Goal: Information Seeking & Learning: Learn about a topic

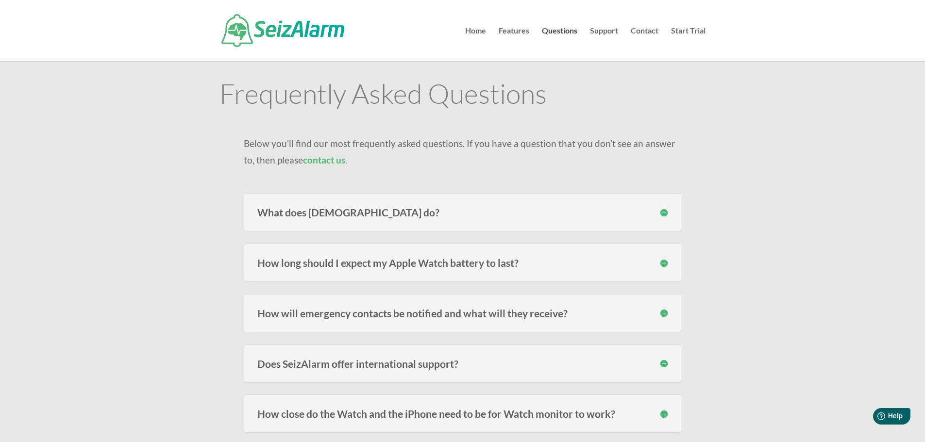
scroll to position [49, 0]
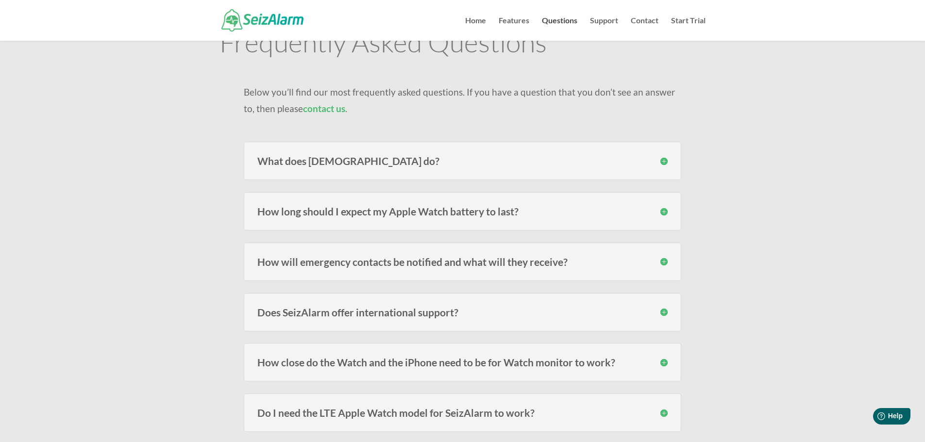
click at [367, 159] on h3 "What does [DEMOGRAPHIC_DATA] do?" at bounding box center [462, 161] width 410 height 10
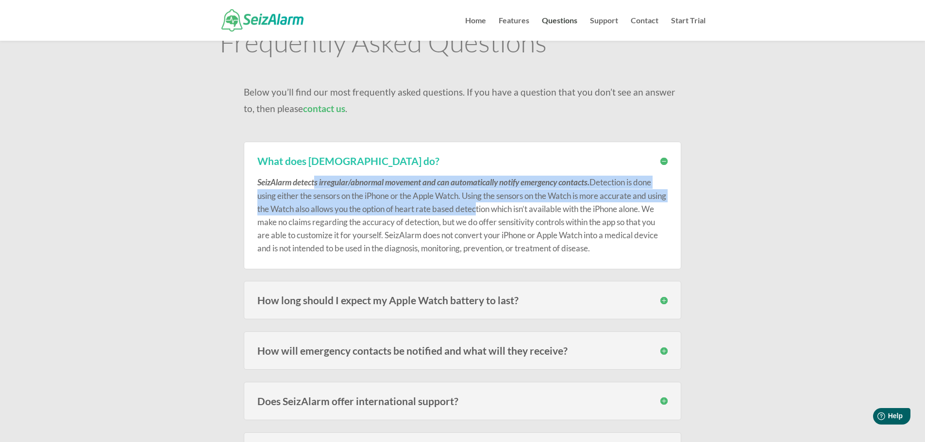
drag, startPoint x: 314, startPoint y: 185, endPoint x: 498, endPoint y: 203, distance: 185.0
click at [498, 203] on p "SeizAlarm detects irregular/abnormal movement and can automatically notify emer…" at bounding box center [462, 215] width 410 height 79
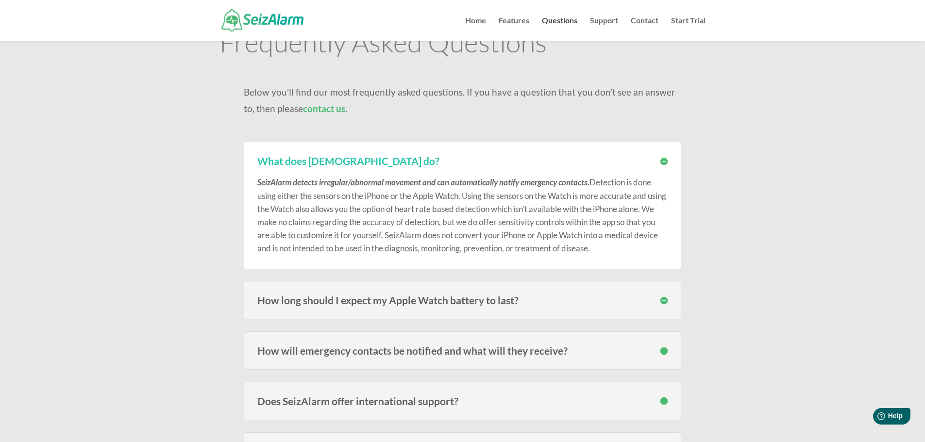
click at [505, 214] on p "SeizAlarm detects irregular/abnormal movement and can automatically notify emer…" at bounding box center [462, 215] width 410 height 79
drag, startPoint x: 452, startPoint y: 213, endPoint x: 315, endPoint y: 223, distance: 137.3
click at [315, 223] on p "SeizAlarm detects irregular/abnormal movement and can automatically notify emer…" at bounding box center [462, 215] width 410 height 79
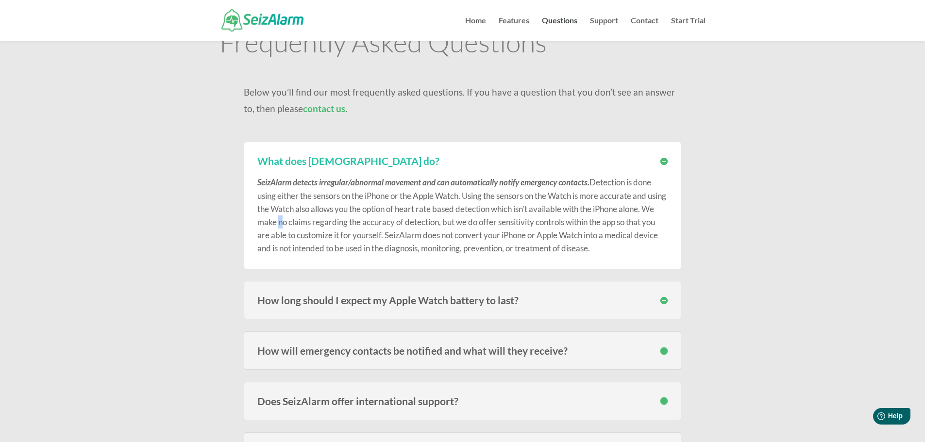
click at [315, 223] on p "SeizAlarm detects irregular/abnormal movement and can automatically notify emer…" at bounding box center [462, 215] width 410 height 79
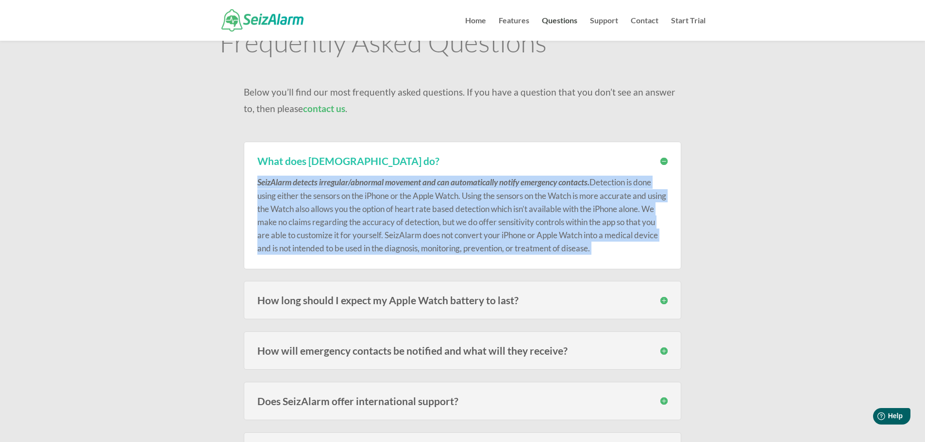
click at [315, 223] on p "SeizAlarm detects irregular/abnormal movement and can automatically notify emer…" at bounding box center [462, 215] width 410 height 79
click at [421, 236] on p "SeizAlarm detects irregular/abnormal movement and can automatically notify emer…" at bounding box center [462, 215] width 410 height 79
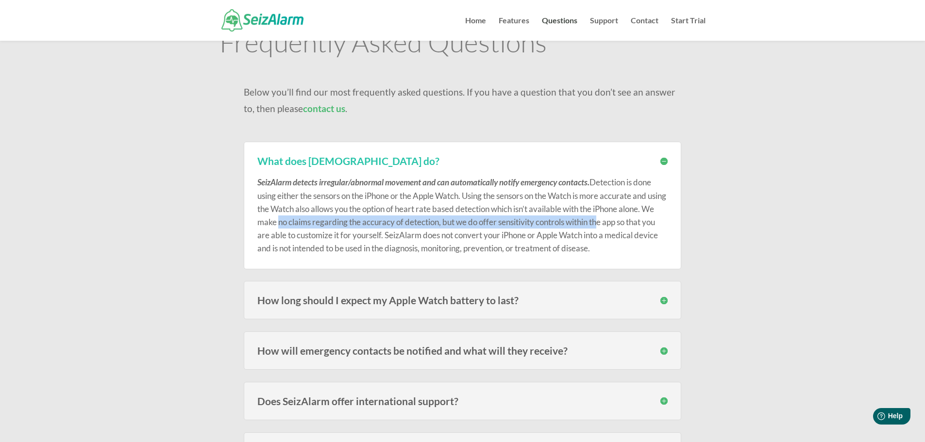
drag, startPoint x: 315, startPoint y: 219, endPoint x: 606, endPoint y: 240, distance: 292.2
click at [637, 232] on p "SeizAlarm detects irregular/abnormal movement and can automatically notify emer…" at bounding box center [462, 215] width 410 height 79
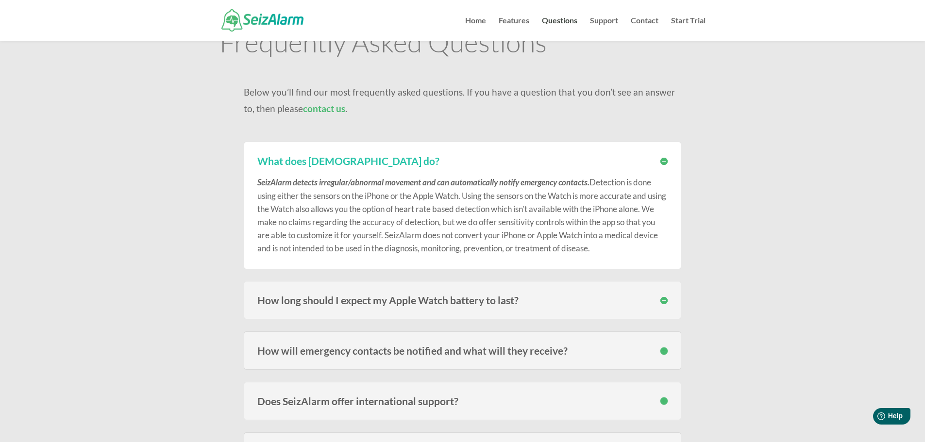
click at [461, 250] on p "SeizAlarm detects irregular/abnormal movement and can automatically notify emer…" at bounding box center [462, 215] width 410 height 79
click at [458, 250] on p "SeizAlarm detects irregular/abnormal movement and can automatically notify emer…" at bounding box center [462, 215] width 410 height 79
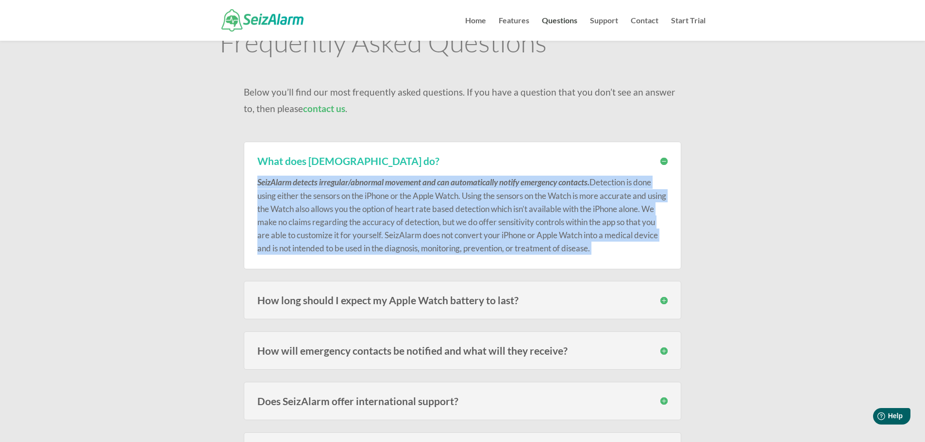
click at [458, 250] on p "SeizAlarm detects irregular/abnormal movement and can automatically notify emer…" at bounding box center [462, 215] width 410 height 79
click at [335, 241] on p "SeizAlarm detects irregular/abnormal movement and can automatically notify emer…" at bounding box center [462, 215] width 410 height 79
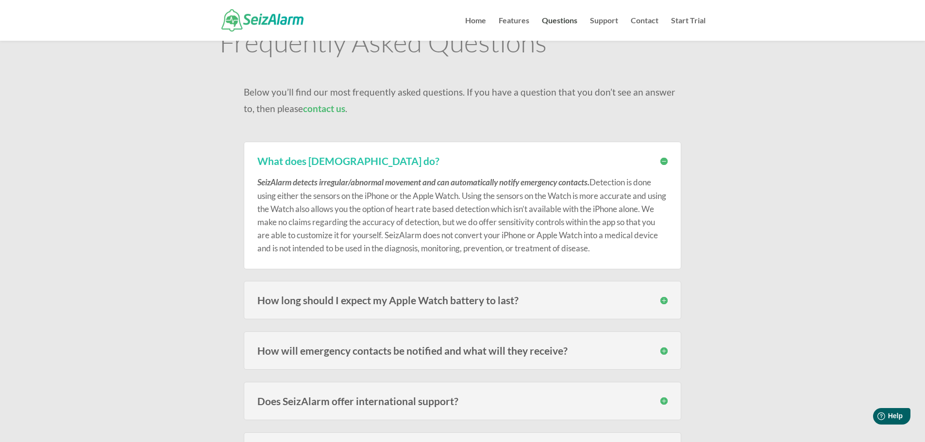
click at [382, 301] on h3 "How long should I expect my Apple Watch battery to last?" at bounding box center [462, 300] width 410 height 10
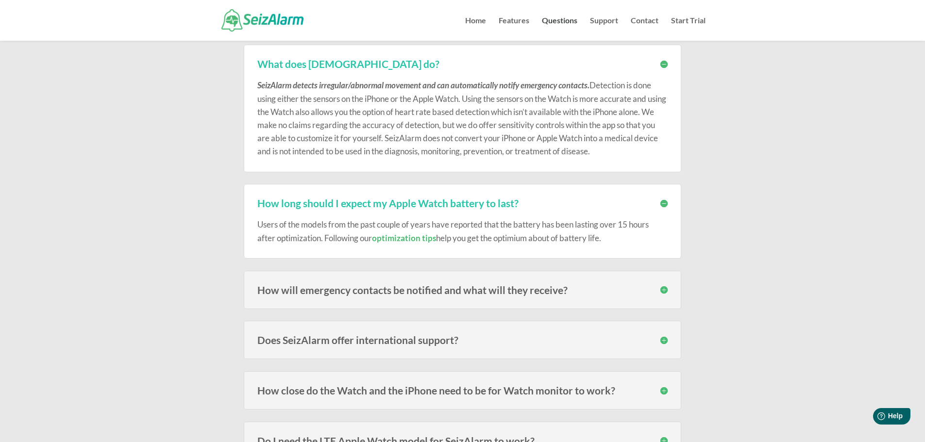
scroll to position [194, 0]
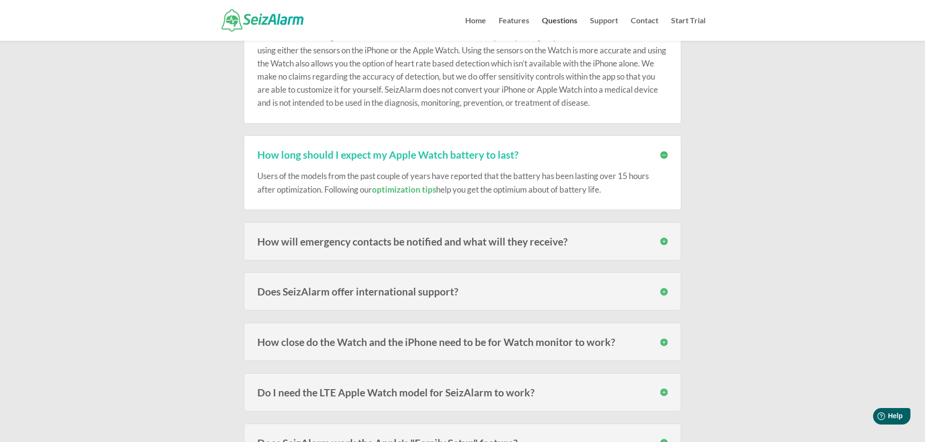
click at [354, 248] on div "How will emergency contacts be notified and what will they receive? Emergency c…" at bounding box center [462, 241] width 437 height 38
click at [430, 239] on h3 "How will emergency contacts be notified and what will they receive?" at bounding box center [462, 241] width 410 height 10
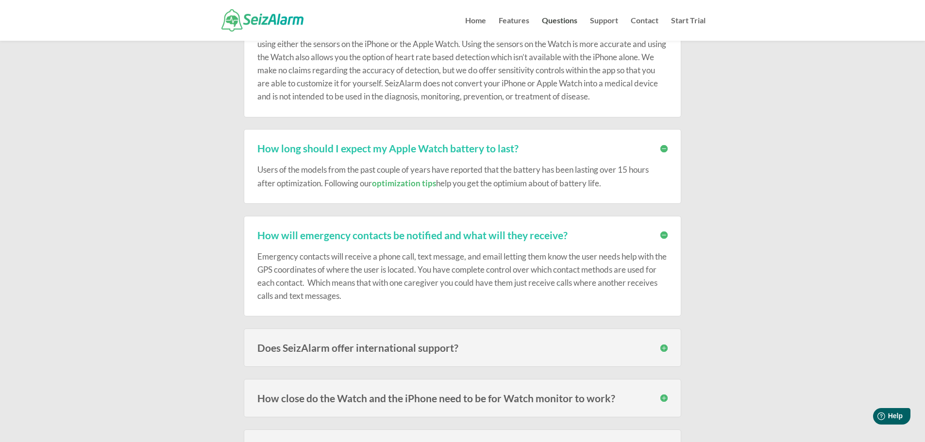
scroll to position [243, 0]
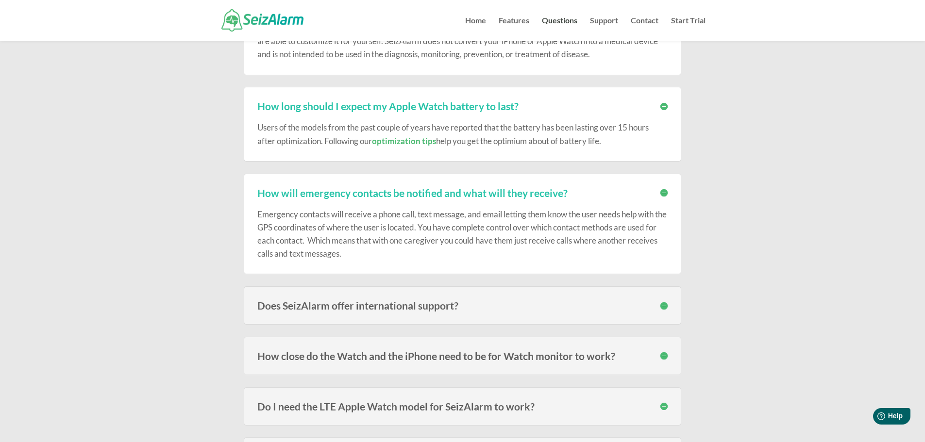
click at [334, 309] on h3 "Does SeizAlarm offer international support?" at bounding box center [462, 306] width 410 height 10
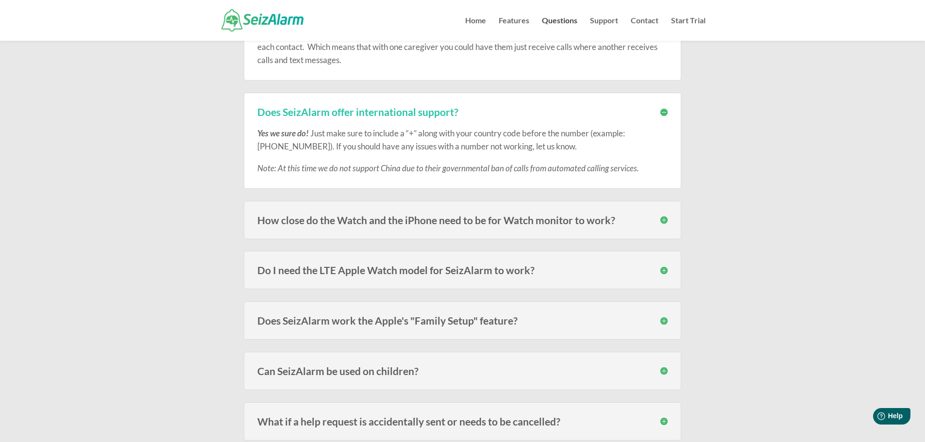
scroll to position [437, 0]
click at [407, 218] on h3 "How close do the Watch and the iPhone need to be for Watch monitor to work?" at bounding box center [462, 220] width 410 height 10
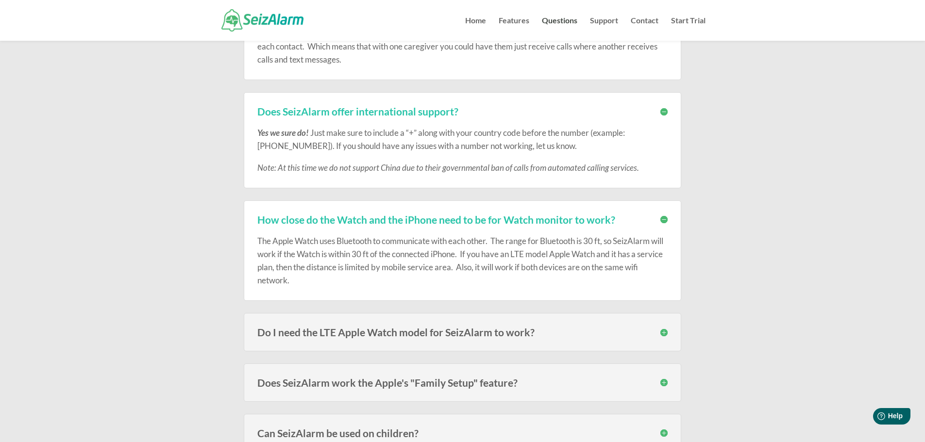
scroll to position [486, 0]
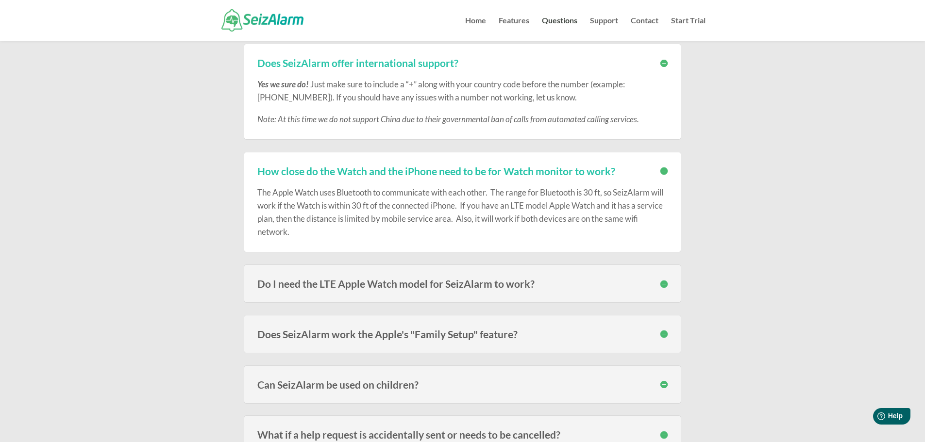
click at [455, 286] on h3 "Do I need the LTE Apple Watch model for SeizAlarm to work?" at bounding box center [462, 284] width 410 height 10
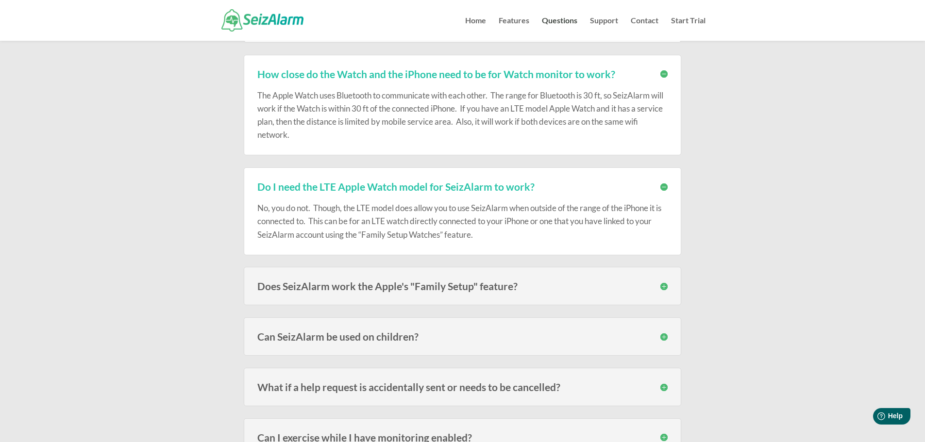
scroll to position [631, 0]
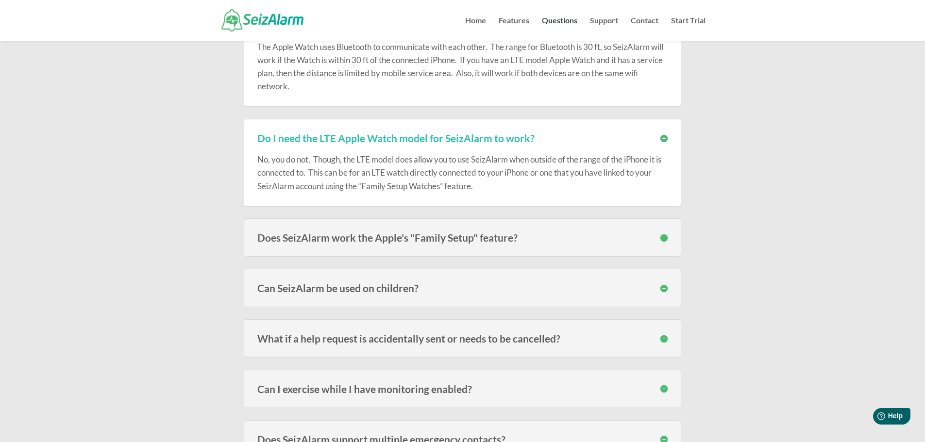
click at [432, 235] on h3 "Does SeizAlarm work the Apple's "Family Setup" feature?" at bounding box center [462, 238] width 410 height 10
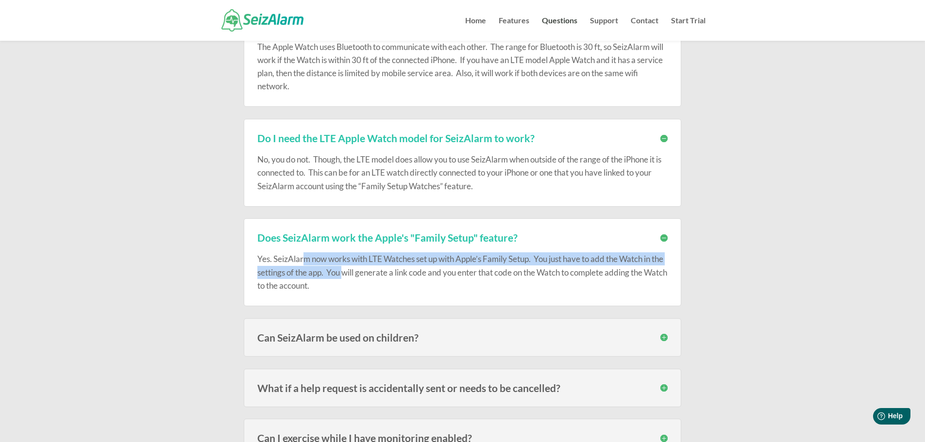
drag, startPoint x: 305, startPoint y: 253, endPoint x: 358, endPoint y: 270, distance: 55.0
click at [358, 270] on p "Yes. SeizAlarm now works with LTE Watches set up with Apple’s Family Setup. You…" at bounding box center [462, 272] width 410 height 40
click at [308, 270] on p "Yes. SeizAlarm now works with LTE Watches set up with Apple’s Family Setup. You…" at bounding box center [462, 272] width 410 height 40
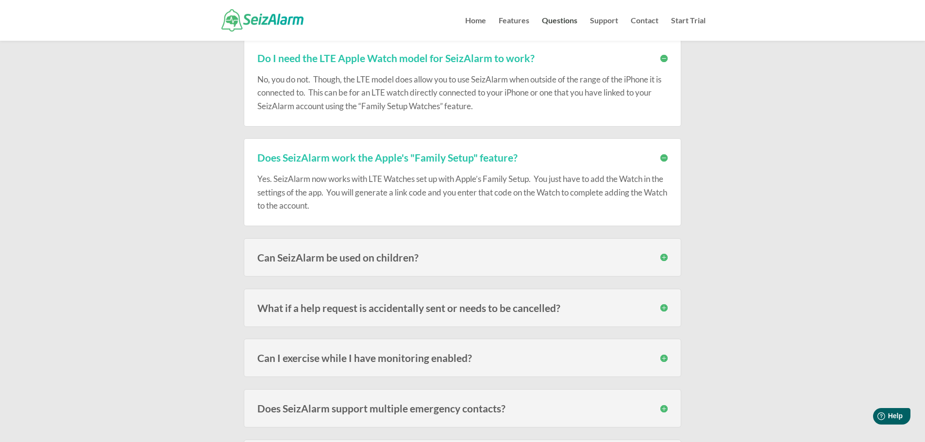
scroll to position [728, 0]
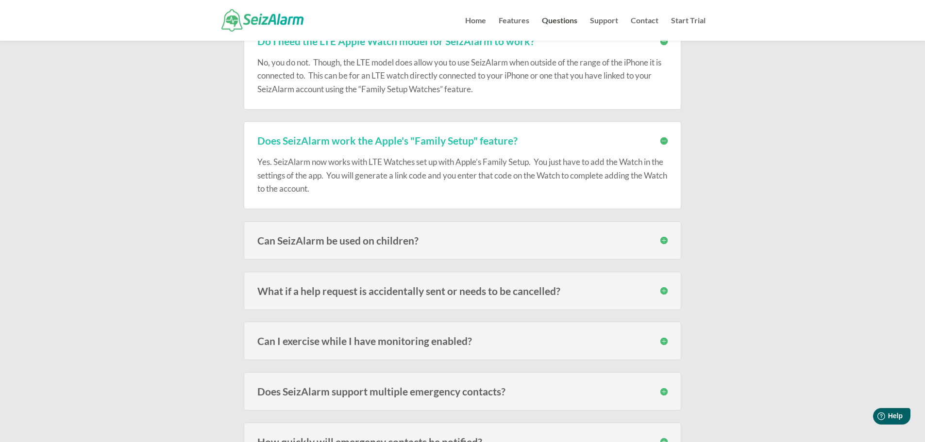
click at [323, 247] on div "Can SeizAlarm be used on children? Yes! We have many subscribers that use the W…" at bounding box center [462, 240] width 437 height 38
click at [359, 236] on h3 "Can SeizAlarm be used on children?" at bounding box center [462, 240] width 410 height 10
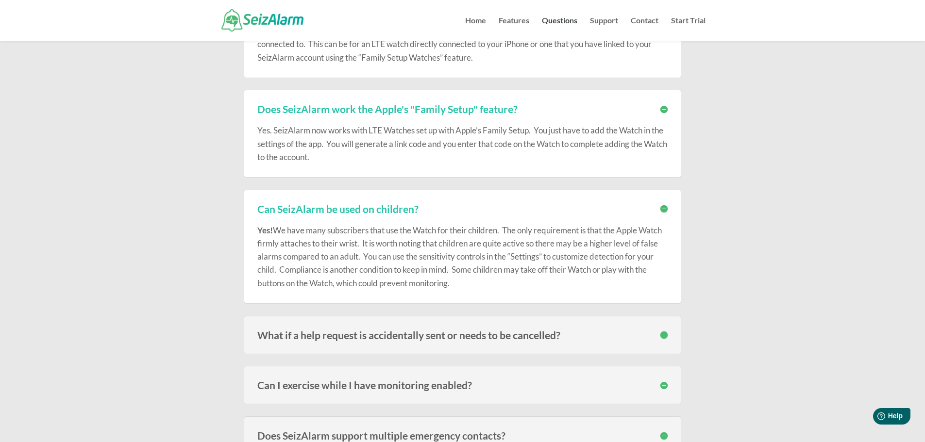
scroll to position [777, 0]
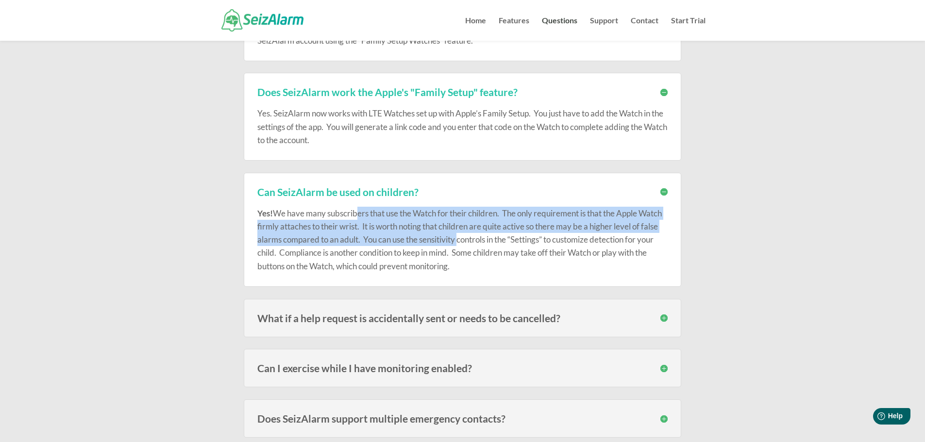
drag, startPoint x: 353, startPoint y: 214, endPoint x: 483, endPoint y: 234, distance: 132.1
click at [483, 234] on p "Yes! We have many subscribers that use the Watch for their children. The only r…" at bounding box center [462, 240] width 410 height 66
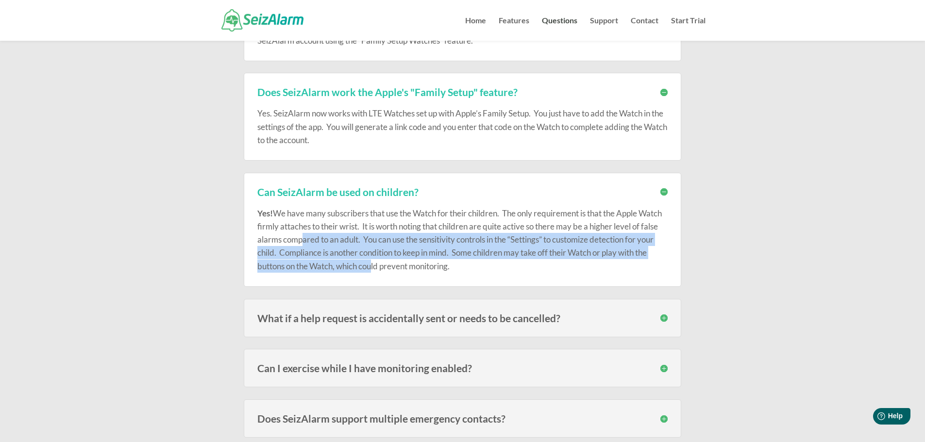
drag, startPoint x: 396, startPoint y: 265, endPoint x: 316, endPoint y: 241, distance: 83.4
click at [316, 241] on p "Yes! We have many subscribers that use the Watch for their children. The only r…" at bounding box center [462, 240] width 410 height 66
click at [313, 243] on p "Yes! We have many subscribers that use the Watch for their children. The only r…" at bounding box center [462, 240] width 410 height 66
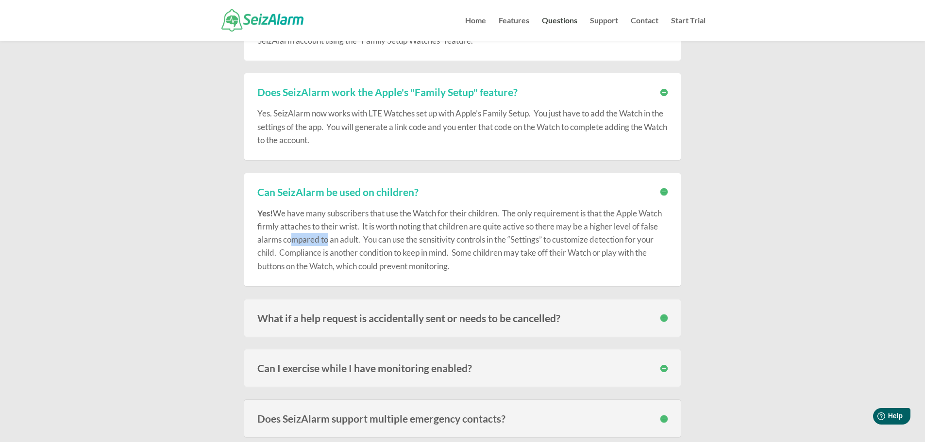
click at [313, 243] on p "Yes! We have many subscribers that use the Watch for their children. The only r…" at bounding box center [462, 240] width 410 height 66
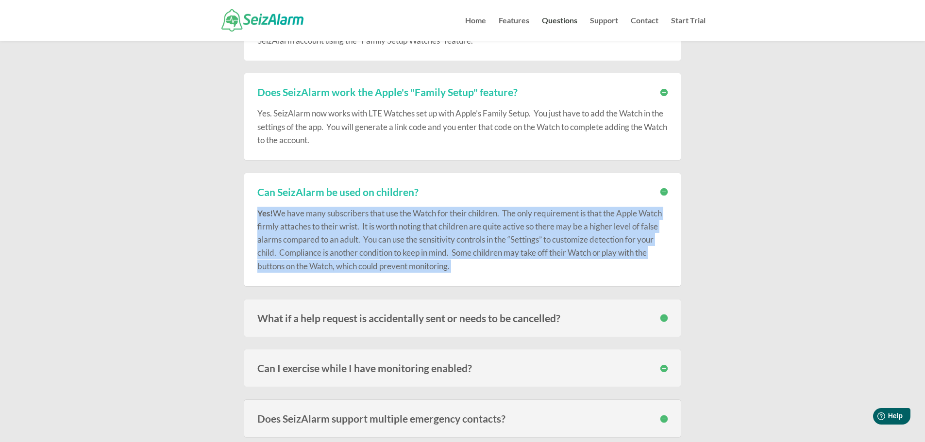
click at [313, 243] on p "Yes! We have many subscribers that use the Watch for their children. The only r…" at bounding box center [462, 240] width 410 height 66
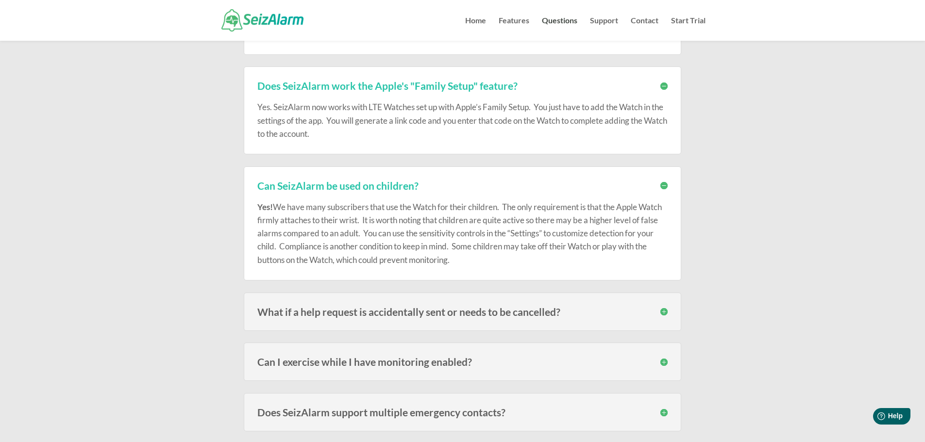
scroll to position [825, 0]
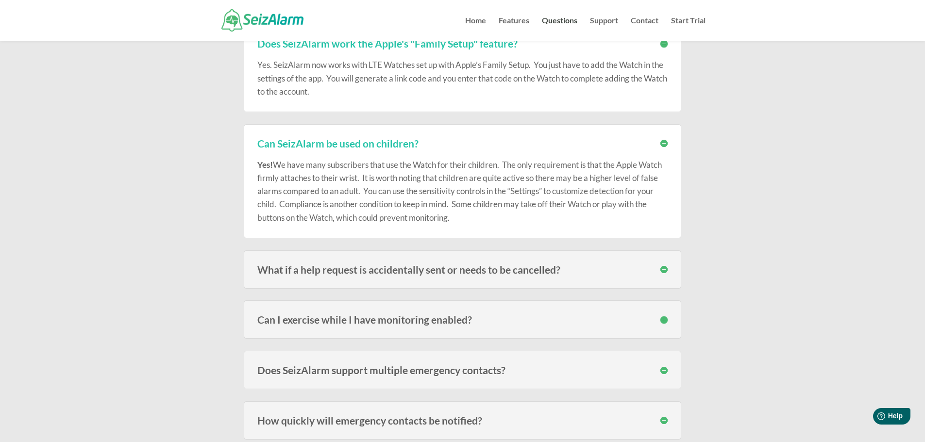
click at [362, 269] on h3 "What if a help request is accidentally sent or needs to be cancelled?" at bounding box center [462, 270] width 410 height 10
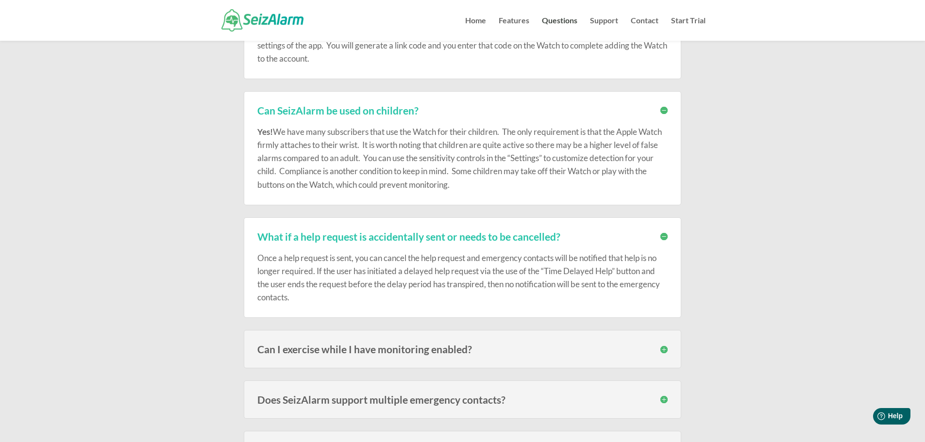
scroll to position [874, 0]
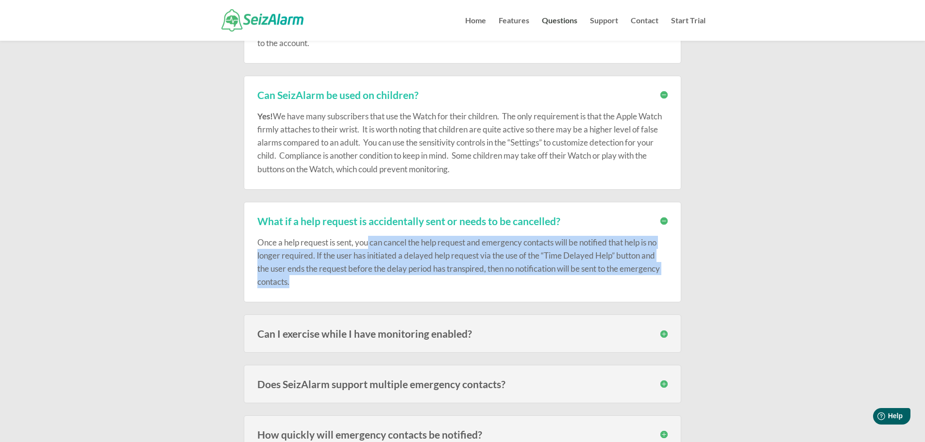
drag, startPoint x: 369, startPoint y: 248, endPoint x: 368, endPoint y: 279, distance: 31.6
click at [368, 279] on div "Once a help request is sent, you can cancel the help request and emergency cont…" at bounding box center [462, 257] width 410 height 63
click at [348, 268] on div "Once a help request is sent, you can cancel the help request and emergency cont…" at bounding box center [462, 257] width 410 height 63
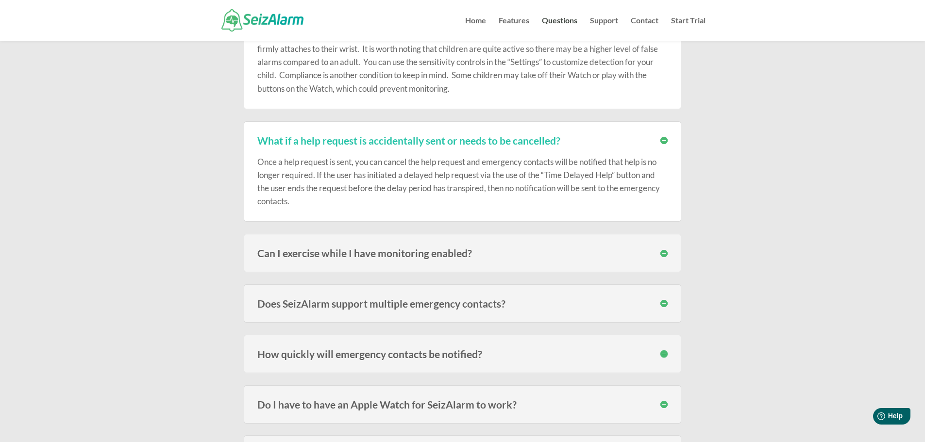
scroll to position [971, 0]
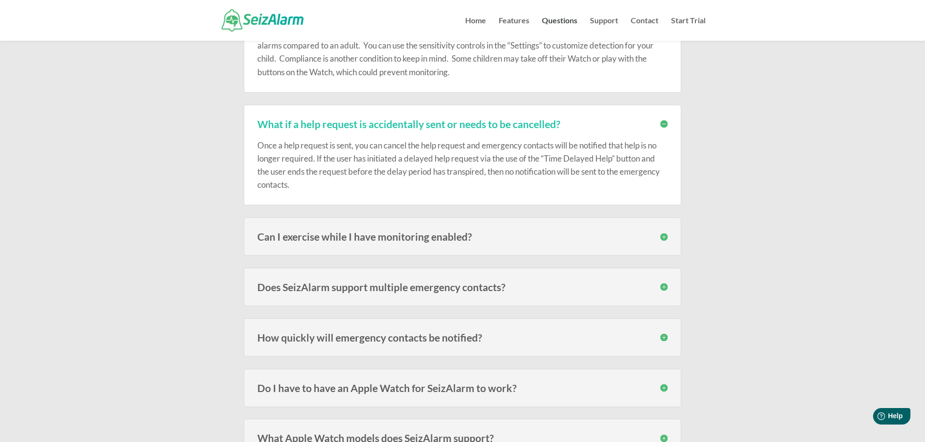
click at [344, 240] on h3 "Can I exercise while I have monitoring enabled?" at bounding box center [462, 237] width 410 height 10
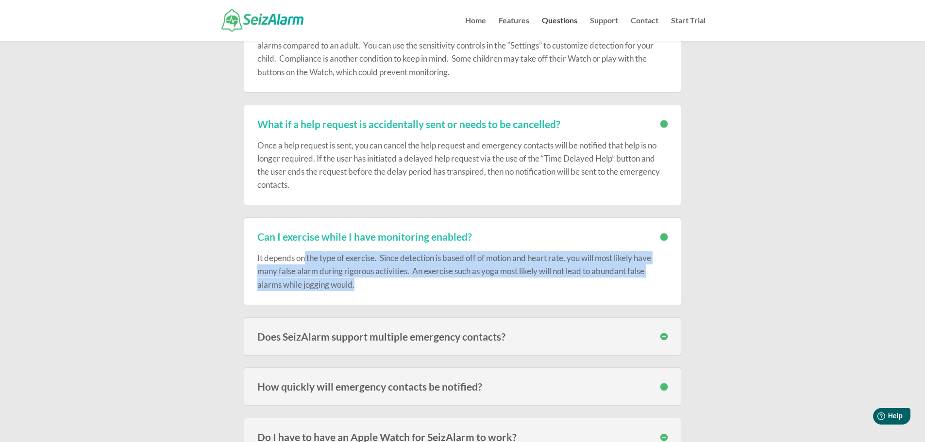
drag, startPoint x: 306, startPoint y: 254, endPoint x: 370, endPoint y: 289, distance: 72.6
click at [370, 289] on p "It depends on the type of exercise. Since detection is based off of motion and …" at bounding box center [462, 272] width 410 height 40
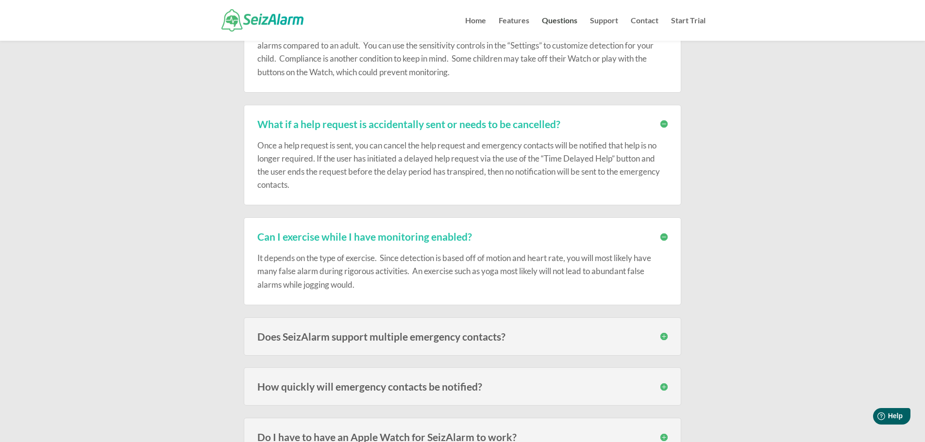
scroll to position [1020, 0]
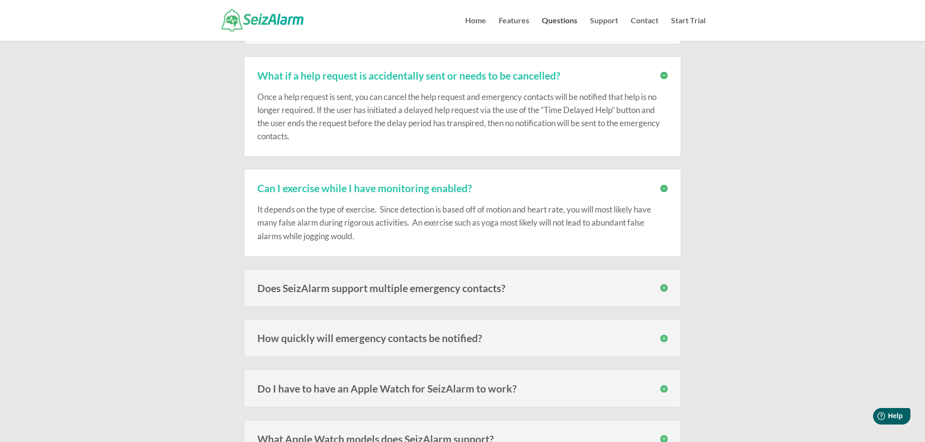
click at [370, 288] on h3 "Does SeizAlarm support multiple emergency contacts?" at bounding box center [462, 288] width 410 height 10
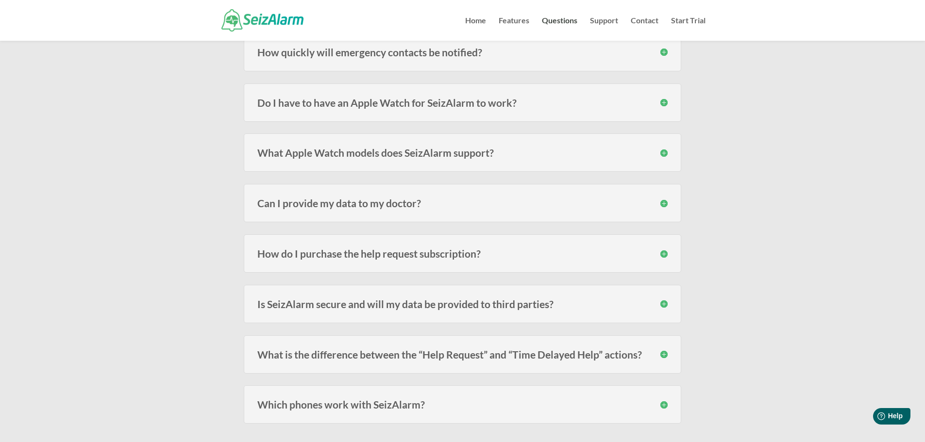
scroll to position [1360, 0]
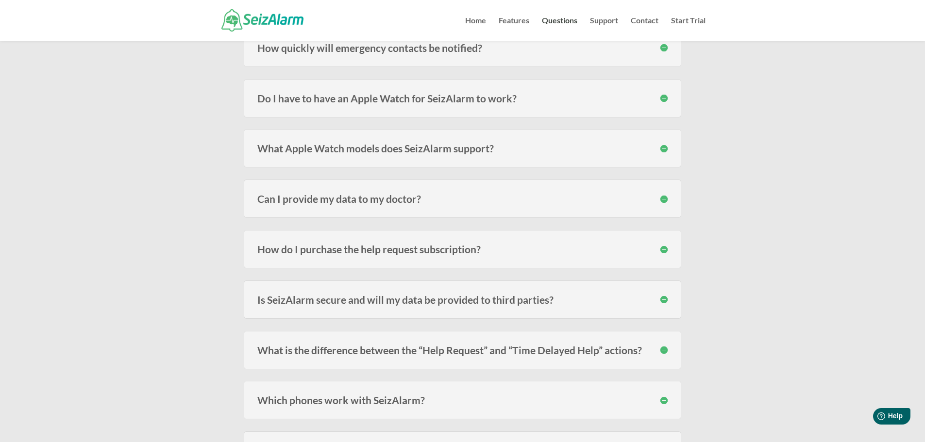
click at [359, 144] on h3 "What Apple Watch models does SeizAlarm support?" at bounding box center [462, 148] width 410 height 10
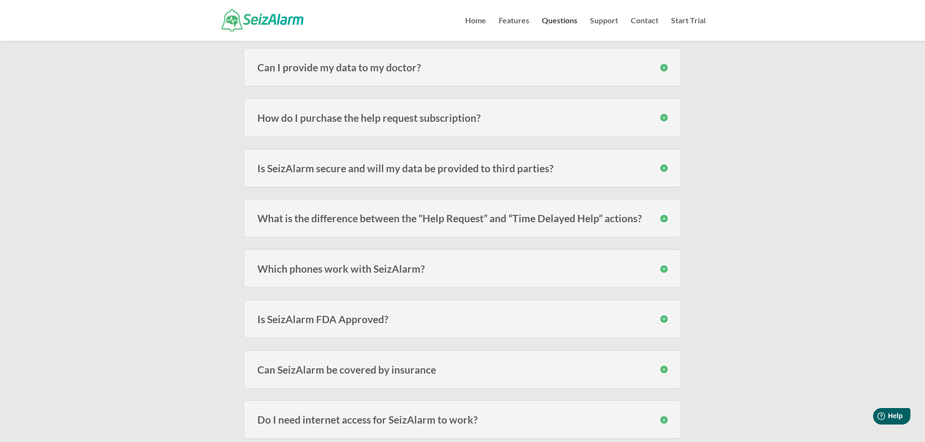
scroll to position [1602, 0]
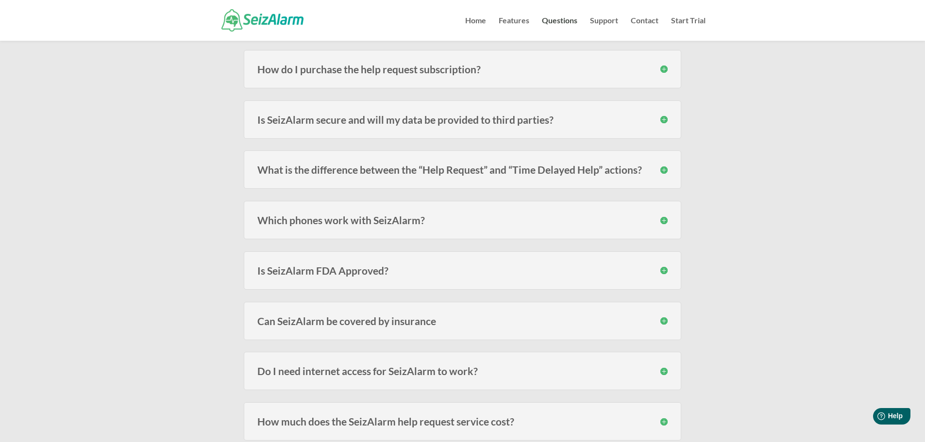
click at [409, 125] on h3 "Is SeizAlarm secure and will my data be provided to third parties?" at bounding box center [462, 120] width 410 height 10
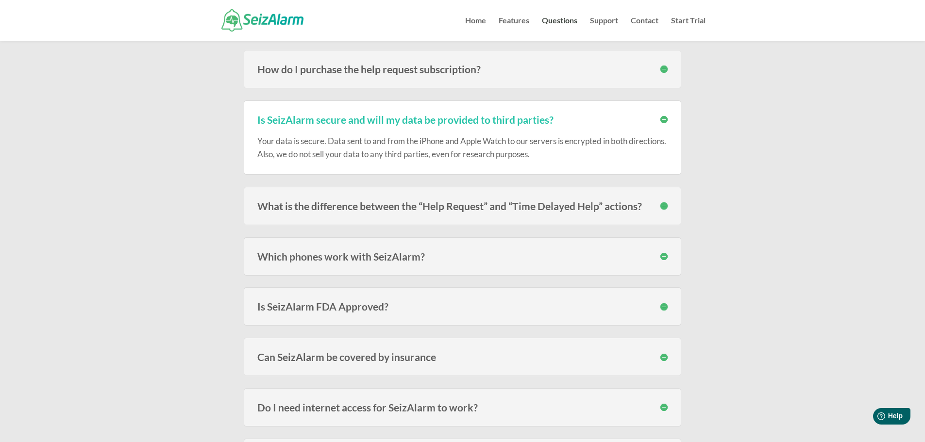
click at [382, 305] on h3 "Is SeizAlarm FDA Approved?" at bounding box center [462, 307] width 410 height 10
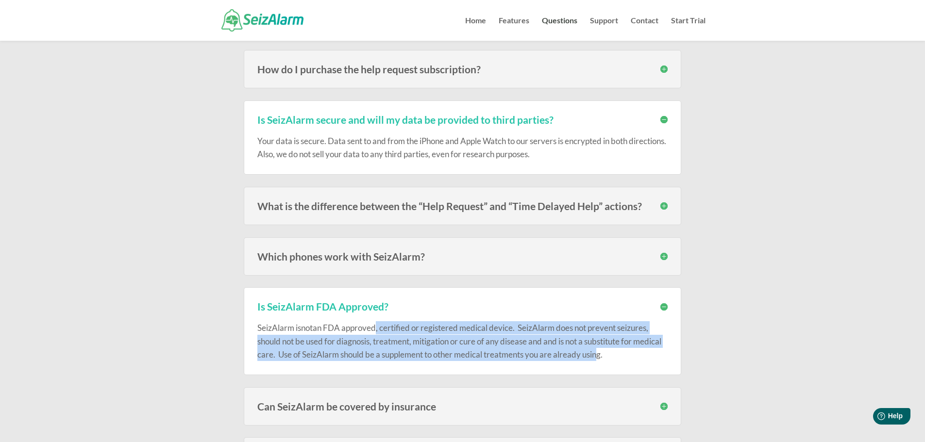
drag, startPoint x: 375, startPoint y: 330, endPoint x: 627, endPoint y: 355, distance: 252.8
click at [627, 355] on span "an FDA approved, certified or registered medical device. SeizAlarm does not pre…" at bounding box center [459, 341] width 404 height 36
click at [615, 353] on span "an FDA approved, certified or registered medical device. SeizAlarm does not pre…" at bounding box center [459, 341] width 404 height 36
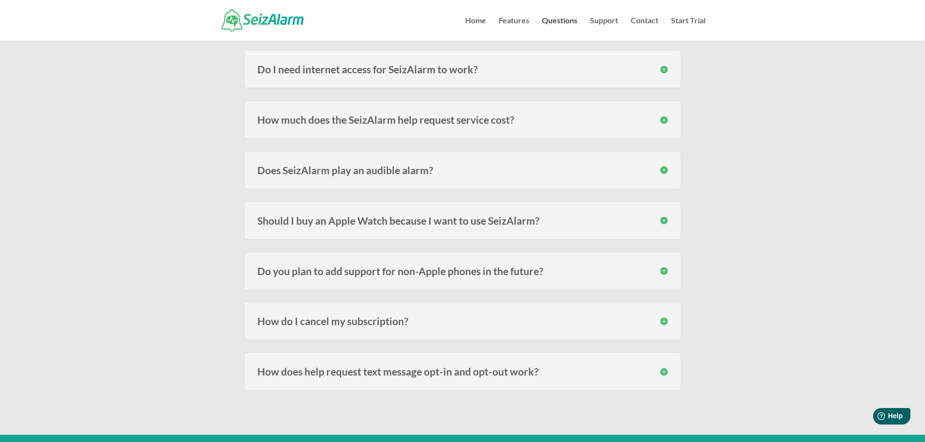
scroll to position [1991, 0]
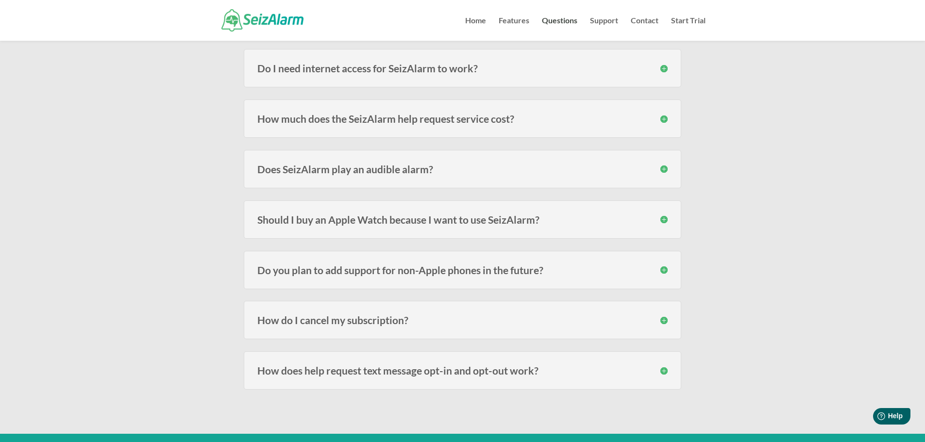
click at [394, 118] on h3 "How much does the SeizAlarm help request service cost?" at bounding box center [462, 119] width 410 height 10
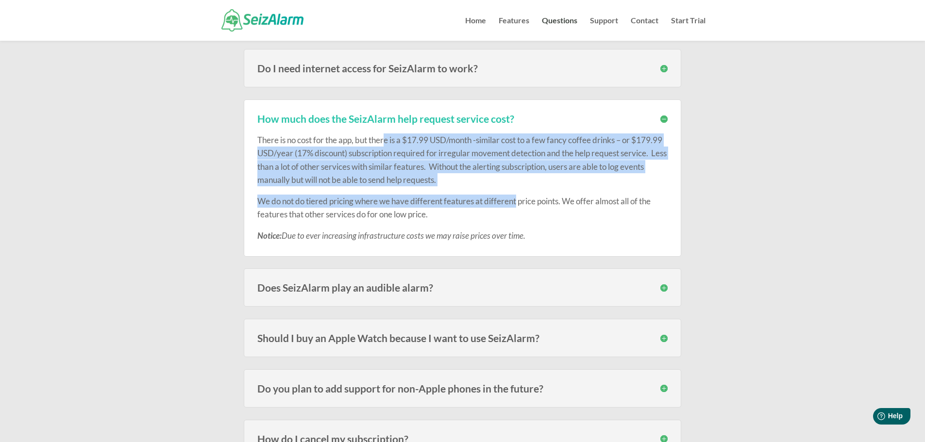
drag, startPoint x: 386, startPoint y: 134, endPoint x: 519, endPoint y: 195, distance: 146.0
click at [519, 195] on div "There is no cost for the app, but there is a $17.99 USD/month -similar cost to …" at bounding box center [462, 183] width 410 height 118
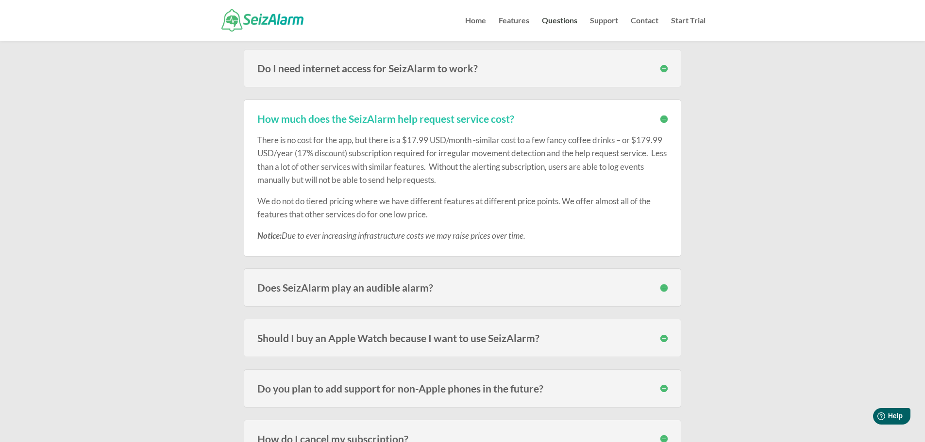
click at [583, 225] on p "We do not do tiered pricing where we have different features at different price…" at bounding box center [462, 212] width 410 height 34
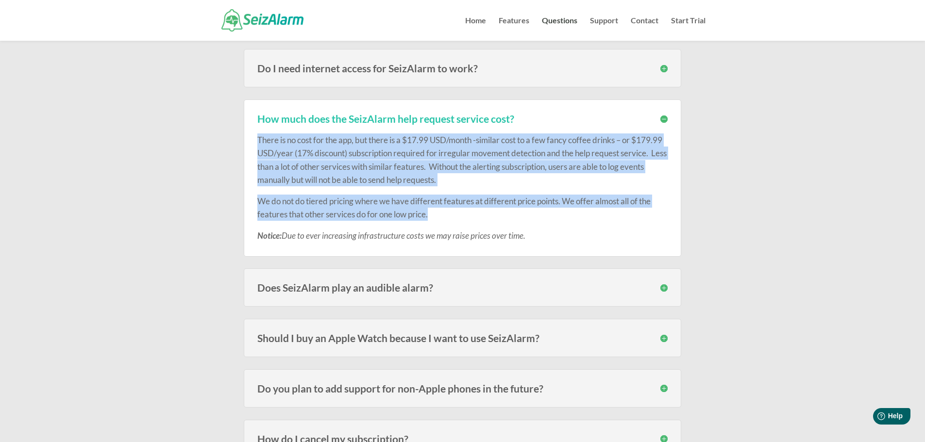
drag, startPoint x: 535, startPoint y: 214, endPoint x: 247, endPoint y: 141, distance: 297.0
click at [247, 141] on div "How much does the SeizAlarm help request service cost? There is no cost for the…" at bounding box center [462, 178] width 437 height 157
click at [300, 151] on p "There is no cost for the app, but there is a $17.99 USD/month -similar cost to …" at bounding box center [462, 164] width 410 height 61
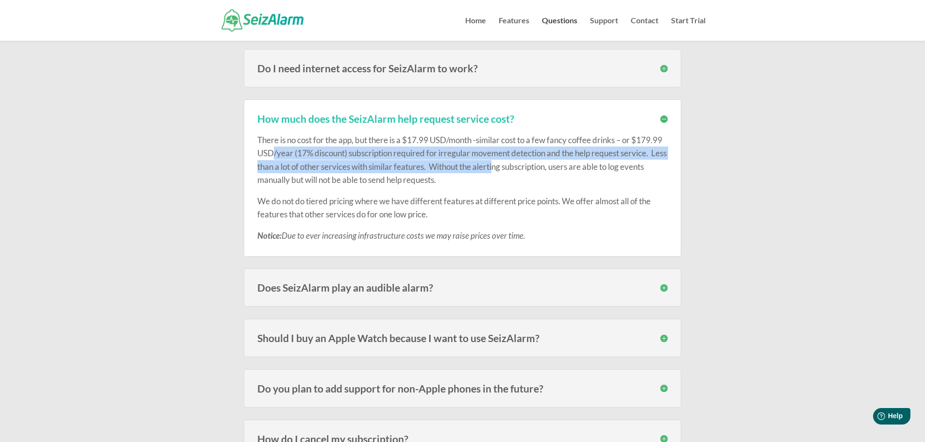
drag, startPoint x: 321, startPoint y: 149, endPoint x: 547, endPoint y: 169, distance: 226.7
click at [547, 169] on p "There is no cost for the app, but there is a $17.99 USD/month -similar cost to …" at bounding box center [462, 164] width 410 height 61
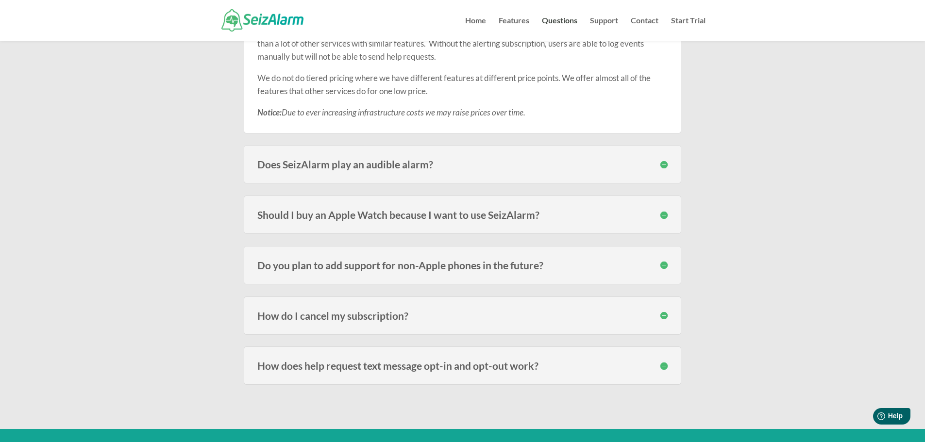
scroll to position [2136, 0]
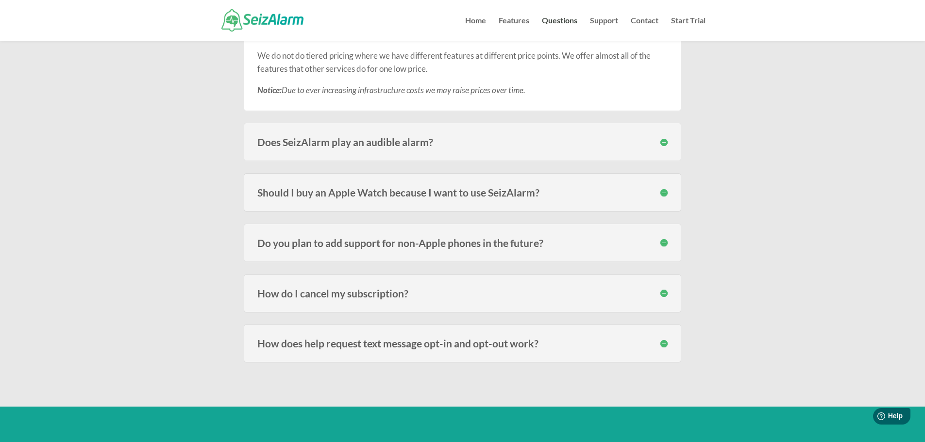
click at [401, 197] on h3 "Should I buy an Apple Watch because I want to use SeizAlarm?" at bounding box center [462, 192] width 410 height 10
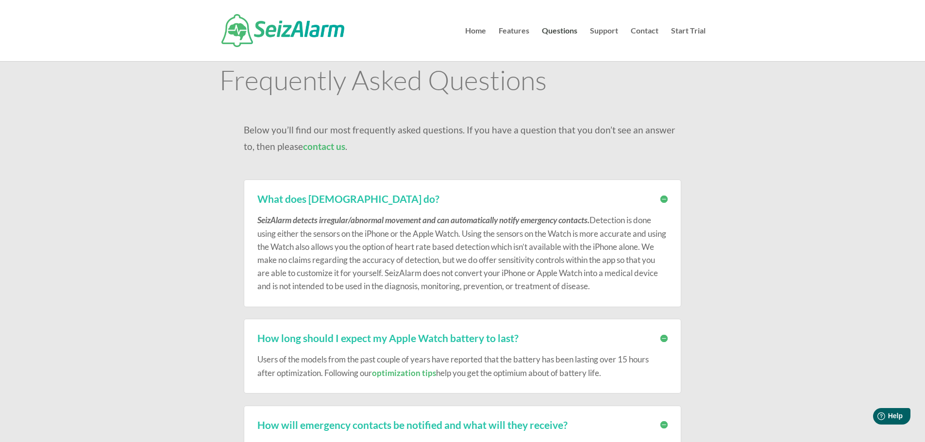
scroll to position [0, 0]
